Goal: Task Accomplishment & Management: Use online tool/utility

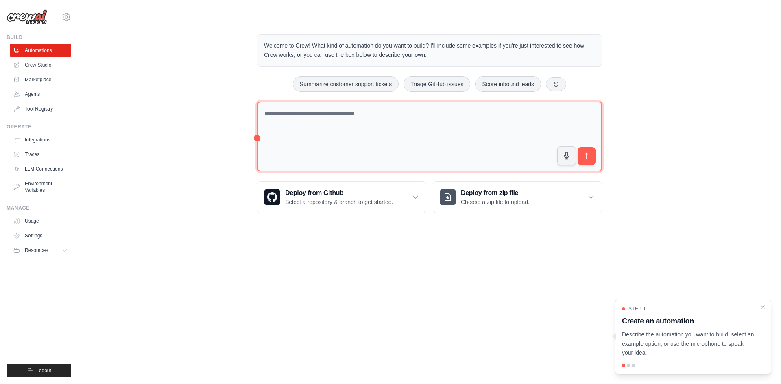
click at [415, 122] on textarea at bounding box center [429, 137] width 345 height 70
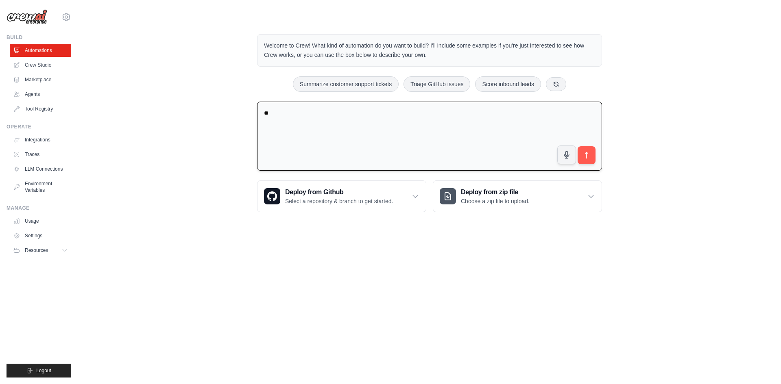
type textarea "*"
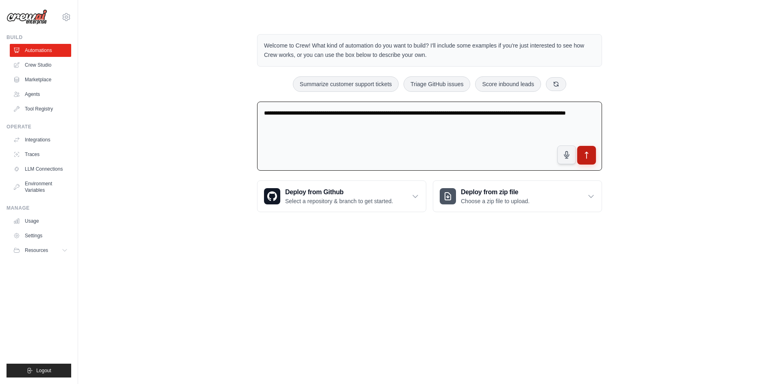
type textarea "**********"
click at [587, 157] on icon "submit" at bounding box center [587, 155] width 9 height 9
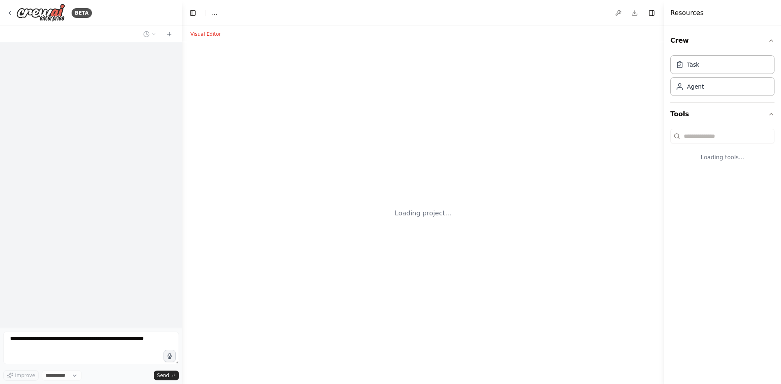
select select "****"
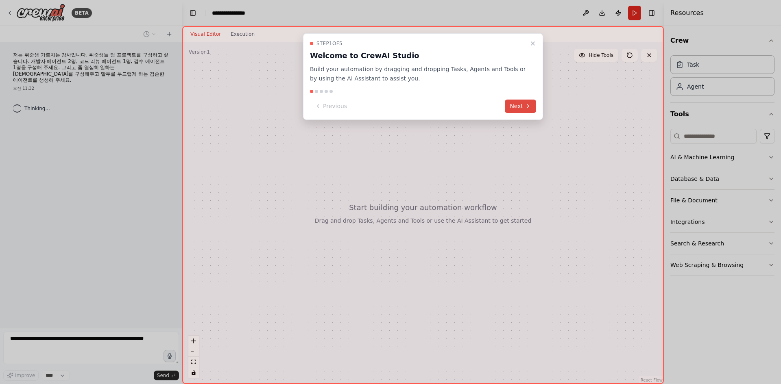
click at [520, 103] on button "Next" at bounding box center [520, 106] width 31 height 13
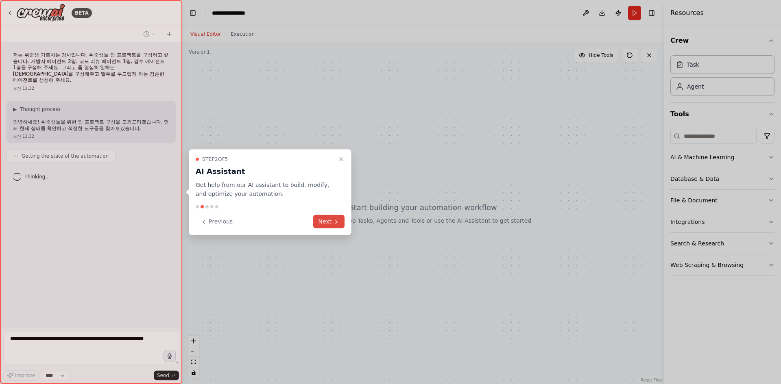
click at [330, 223] on button "Next" at bounding box center [328, 221] width 31 height 13
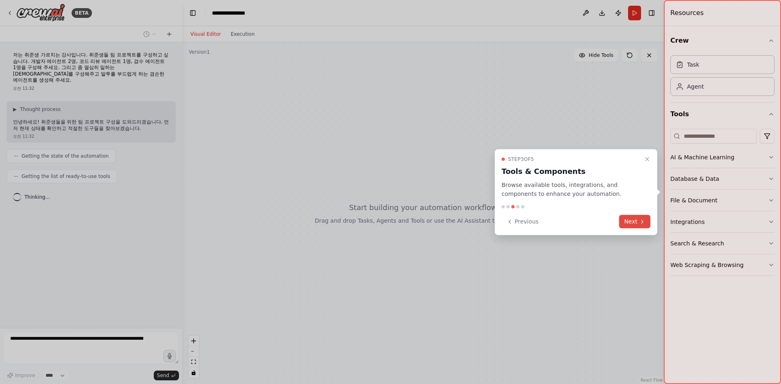
click at [631, 224] on button "Next" at bounding box center [634, 221] width 31 height 13
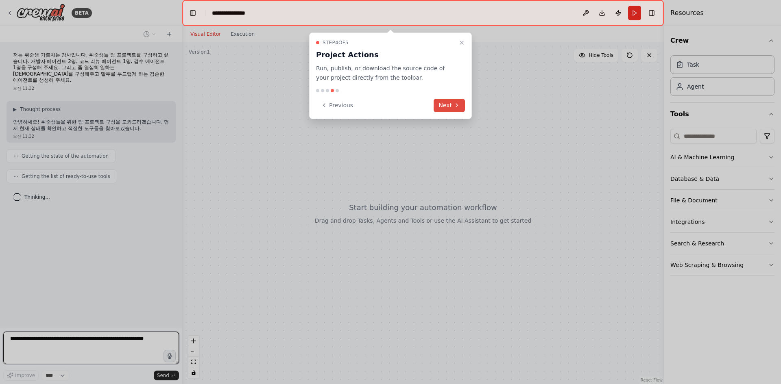
click at [442, 107] on button "Next" at bounding box center [449, 105] width 31 height 13
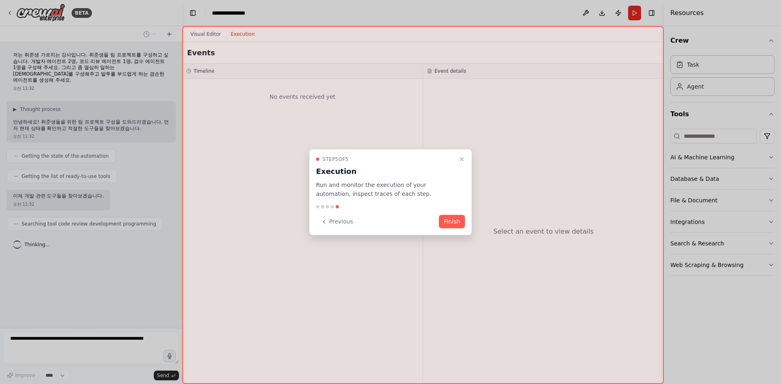
click at [445, 229] on div "Step 5 of 5 Execution Run and monitor the execution of your automation, inspect…" at bounding box center [390, 192] width 163 height 87
click at [454, 223] on button "Finish" at bounding box center [452, 221] width 26 height 13
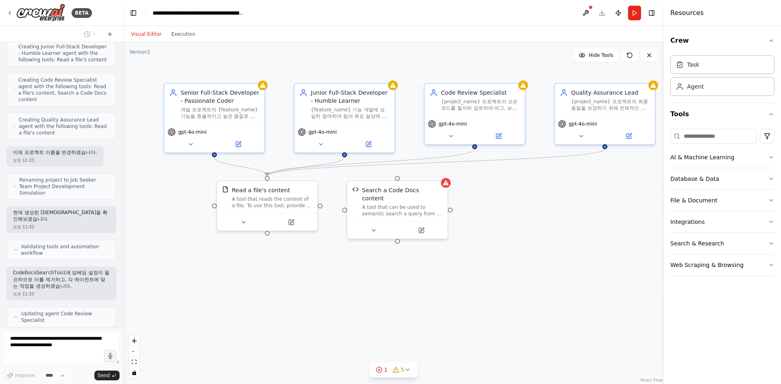
scroll to position [425, 0]
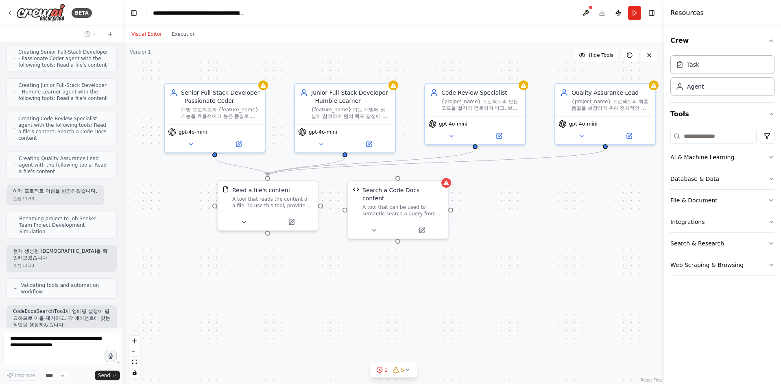
drag, startPoint x: 181, startPoint y: 131, endPoint x: 123, endPoint y: 138, distance: 58.6
click at [123, 138] on div "BETA 저는 취준생 가르치는 강사입니다. 취준생들 팀 프로젝트를 구성하고 싶습니다. 개발자 에이전트 2명, 코드 리뷰 에이전트 1명, 검수 …" at bounding box center [390, 192] width 781 height 384
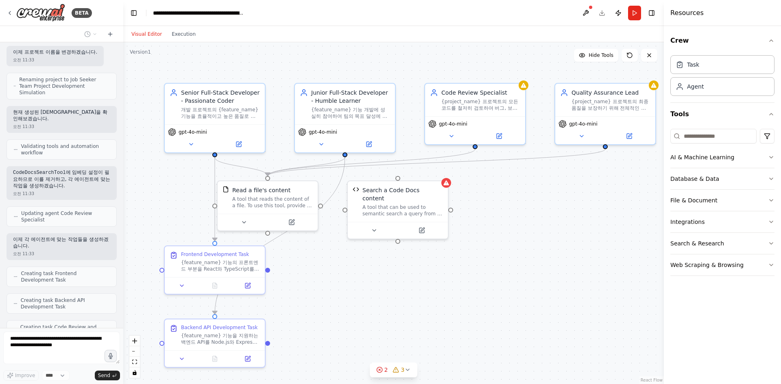
scroll to position [591, 0]
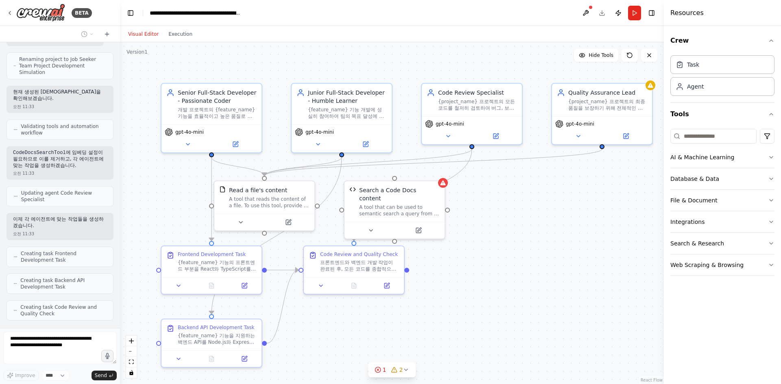
drag, startPoint x: 120, startPoint y: 282, endPoint x: 120, endPoint y: 312, distance: 30.5
click at [120, 312] on div "BETA 저는 취준생 가르치는 강사입니다. 취준생들 팀 프로젝트를 구성하고 싶습니다. 개발자 에이전트 2명, 코드 리뷰 에이전트 1명, 검수 …" at bounding box center [390, 192] width 781 height 384
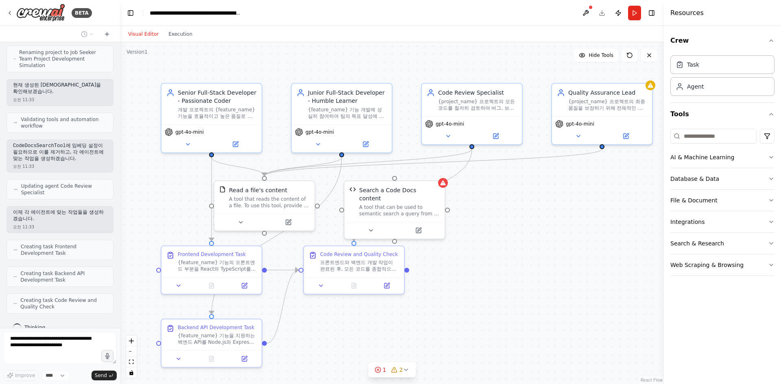
click at [150, 230] on div ".deletable-edge-delete-btn { width: 20px; height: 20px; border: 0px solid #ffff…" at bounding box center [392, 213] width 544 height 342
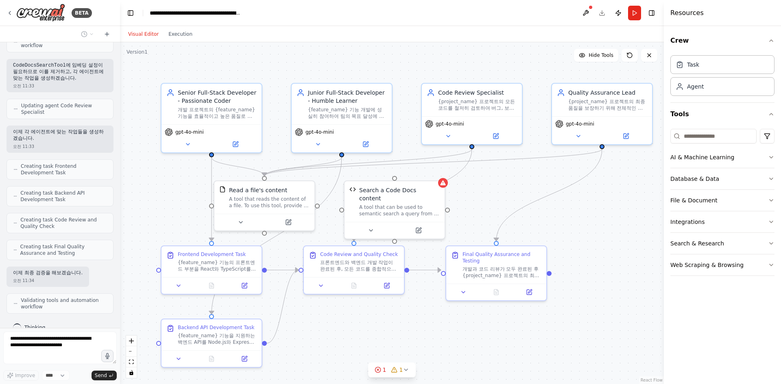
scroll to position [765, 0]
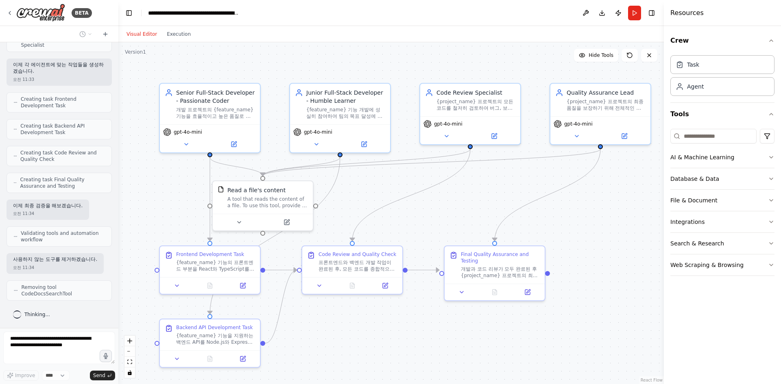
drag, startPoint x: 117, startPoint y: 262, endPoint x: 118, endPoint y: 269, distance: 7.4
click at [118, 269] on div "BETA 저는 취준생 가르치는 강사입니다. 취준생들 팀 프로젝트를 구성하고 싶습니다. 개발자 에이전트 2명, 코드 리뷰 에이전트 1명, 검수 …" at bounding box center [390, 192] width 781 height 384
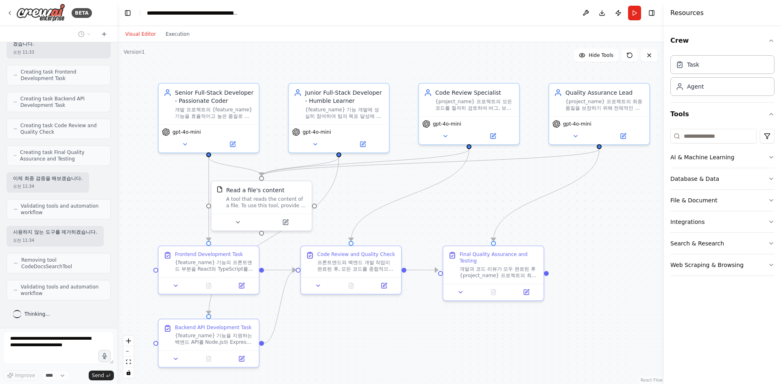
scroll to position [811, 0]
drag, startPoint x: 117, startPoint y: 269, endPoint x: 118, endPoint y: 292, distance: 22.8
click at [118, 292] on div "BETA 저는 취준생 가르치는 강사입니다. 취준생들 팀 프로젝트를 구성하고 싶습니다. 개발자 에이전트 2명, 코드 리뷰 에이전트 1명, 검수 …" at bounding box center [390, 192] width 781 height 384
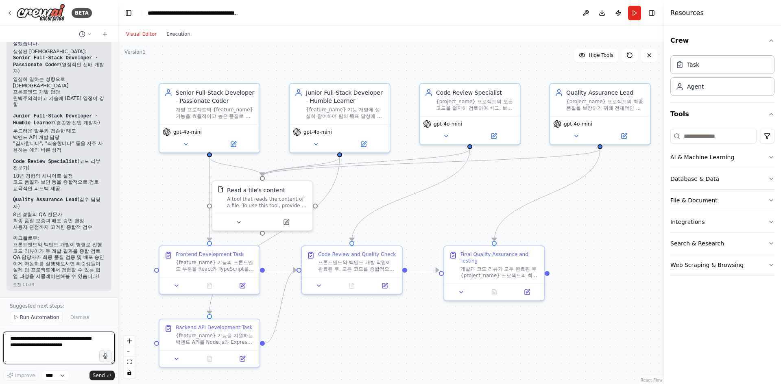
scroll to position [894, 0]
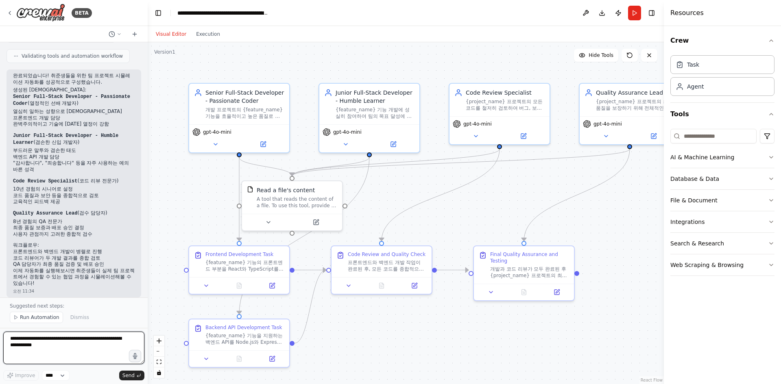
drag, startPoint x: 117, startPoint y: 158, endPoint x: 148, endPoint y: 162, distance: 30.7
click at [148, 162] on div "BETA 저는 취준생 가르치는 강사입니다. 취준생들 팀 프로젝트를 구성하고 싶습니다. 개발자 에이전트 2명, 코드 리뷰 에이전트 1명, 검수 …" at bounding box center [390, 192] width 781 height 384
click at [24, 317] on span "Run Automation" at bounding box center [39, 317] width 39 height 7
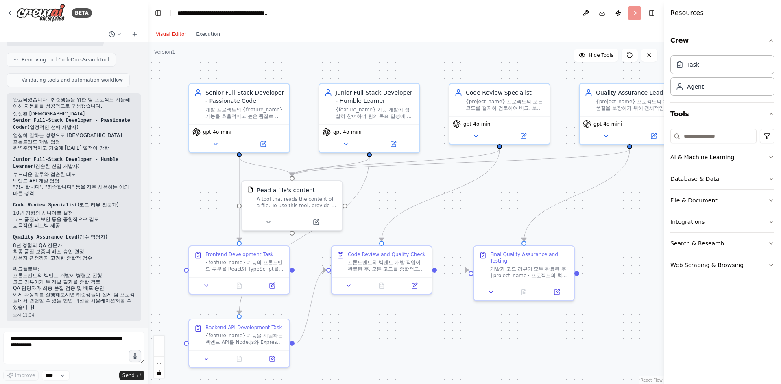
scroll to position [863, 0]
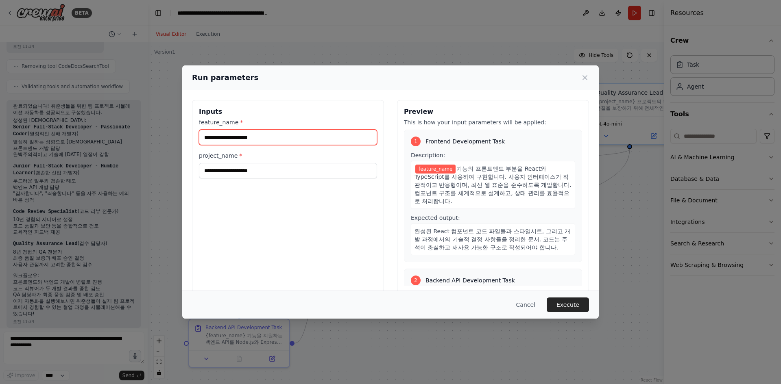
click at [267, 137] on input "feature_name *" at bounding box center [288, 137] width 178 height 15
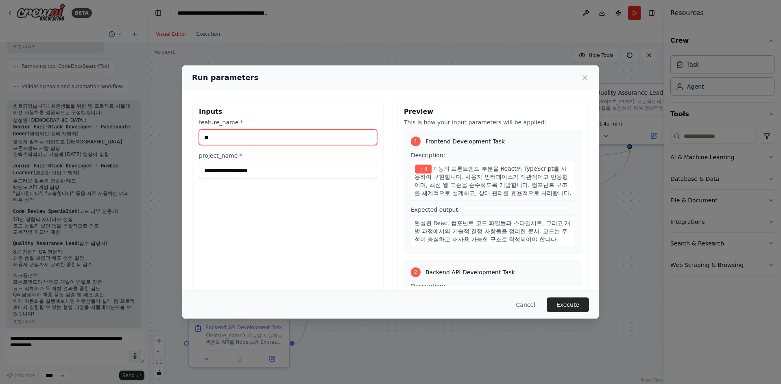
type input "*"
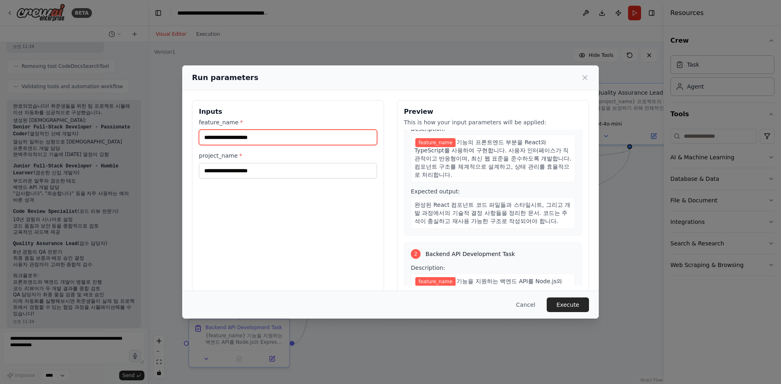
scroll to position [0, 0]
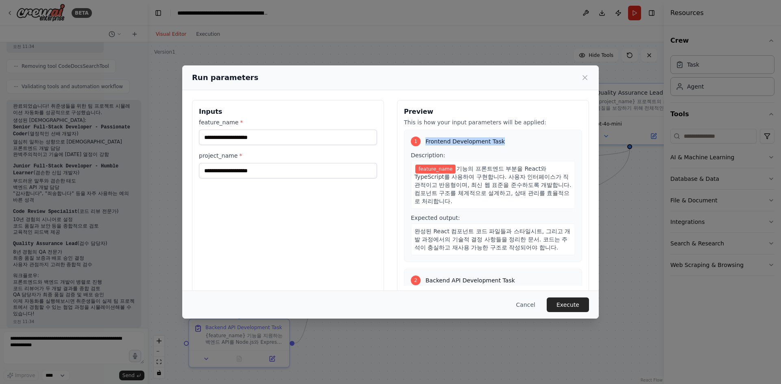
drag, startPoint x: 501, startPoint y: 141, endPoint x: 421, endPoint y: 140, distance: 79.8
click at [421, 140] on div "1 Frontend Development Task" at bounding box center [493, 142] width 164 height 10
copy span "Frontend Development Task"
click at [270, 135] on input "feature_name *" at bounding box center [288, 137] width 178 height 15
paste input "**********"
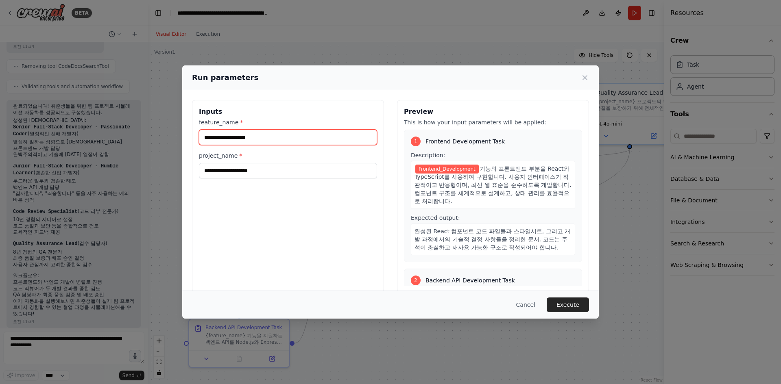
type input "**********"
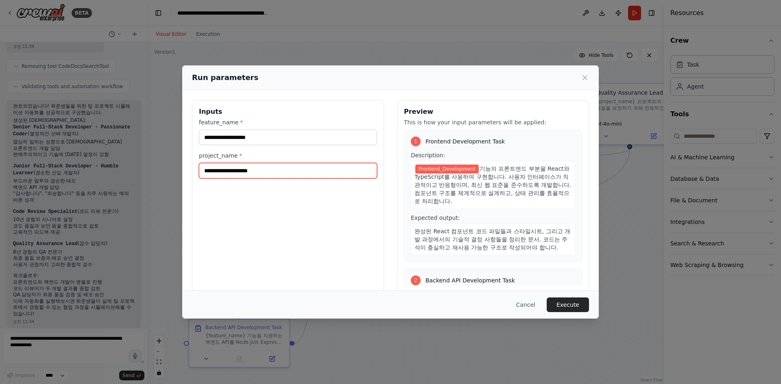
click at [267, 170] on input "project_name *" at bounding box center [288, 170] width 178 height 15
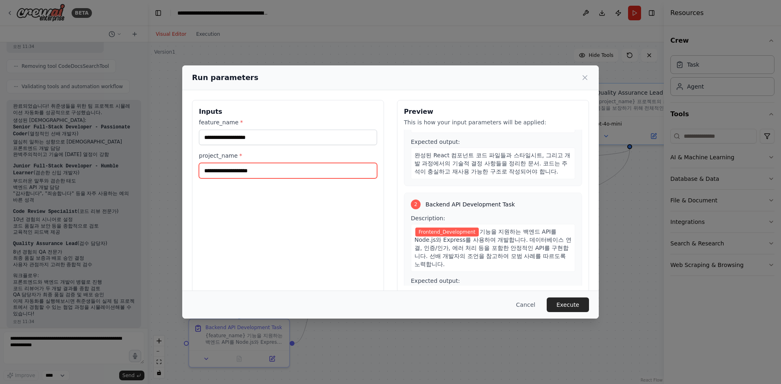
scroll to position [87, 0]
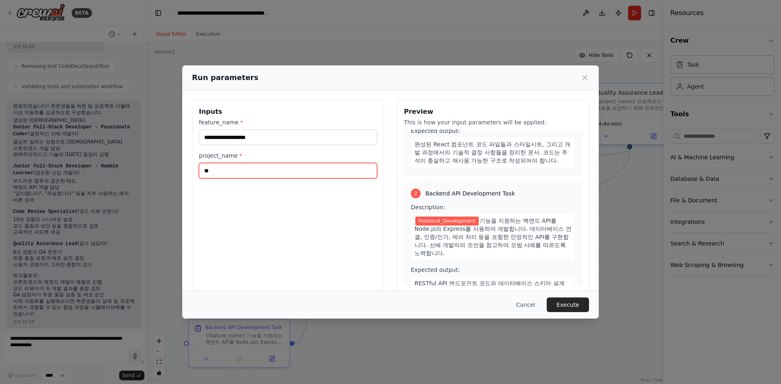
type input "*"
type input "**********"
click at [566, 305] on button "Execute" at bounding box center [568, 305] width 42 height 15
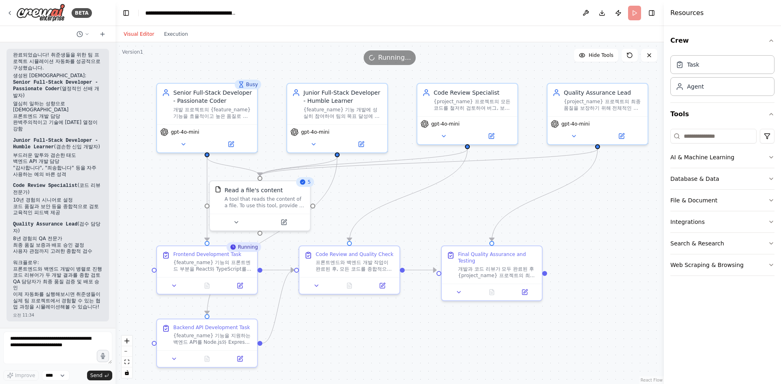
scroll to position [1120, 0]
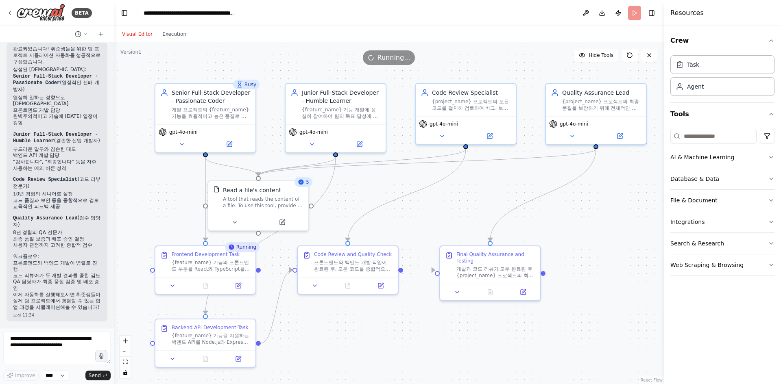
drag, startPoint x: 146, startPoint y: 210, endPoint x: 114, endPoint y: 214, distance: 31.9
click at [114, 214] on div "BETA 저는 취준생 가르치는 강사입니다. 취준생들 팀 프로젝트를 구성하고 싶습니다. 개발자 에이전트 2명, 코드 리뷰 에이전트 1명, 검수 …" at bounding box center [390, 192] width 781 height 384
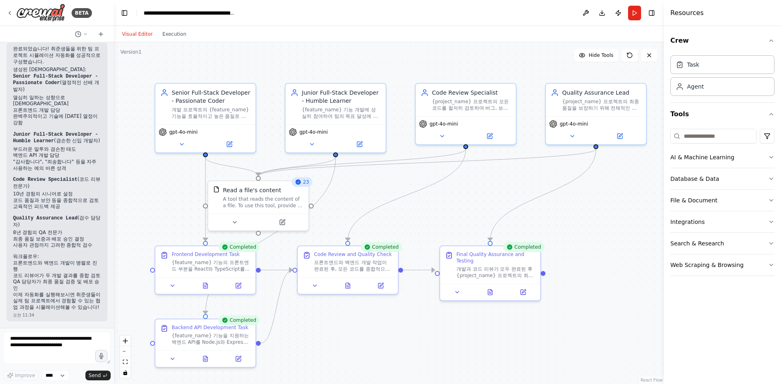
click at [646, 225] on div ".deletable-edge-delete-btn { width: 20px; height: 20px; border: 0px solid #ffff…" at bounding box center [389, 213] width 550 height 342
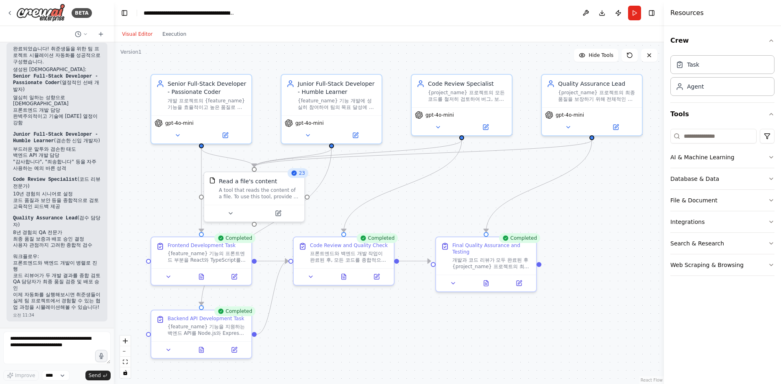
drag, startPoint x: 641, startPoint y: 297, endPoint x: 637, endPoint y: 288, distance: 9.8
click at [637, 288] on div ".deletable-edge-delete-btn { width: 20px; height: 20px; border: 0px solid #ffff…" at bounding box center [389, 213] width 550 height 342
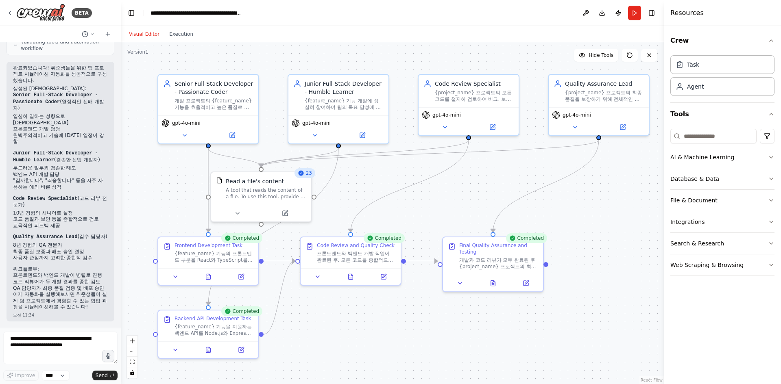
scroll to position [1043, 0]
drag, startPoint x: 111, startPoint y: 290, endPoint x: 121, endPoint y: 216, distance: 73.8
click at [121, 216] on div "BETA 저는 취준생 가르치는 강사입니다. 취준생들 팀 프로젝트를 구성하고 싶습니다. 개발자 에이전트 2명, 코드 리뷰 에이전트 1명, 검수 …" at bounding box center [390, 192] width 781 height 384
click at [118, 272] on div at bounding box center [119, 192] width 3 height 384
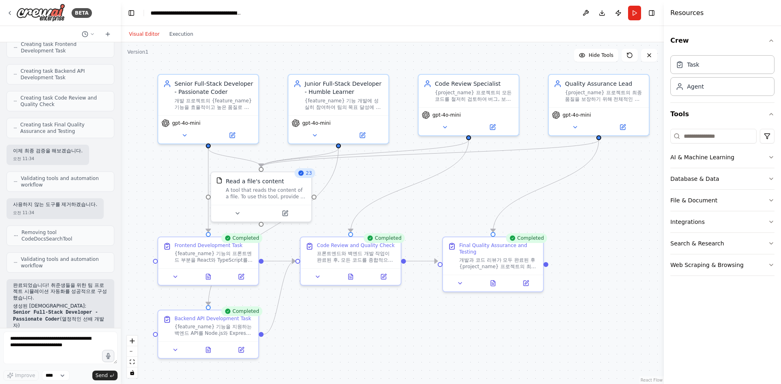
scroll to position [828, 0]
